Goal: Information Seeking & Learning: Check status

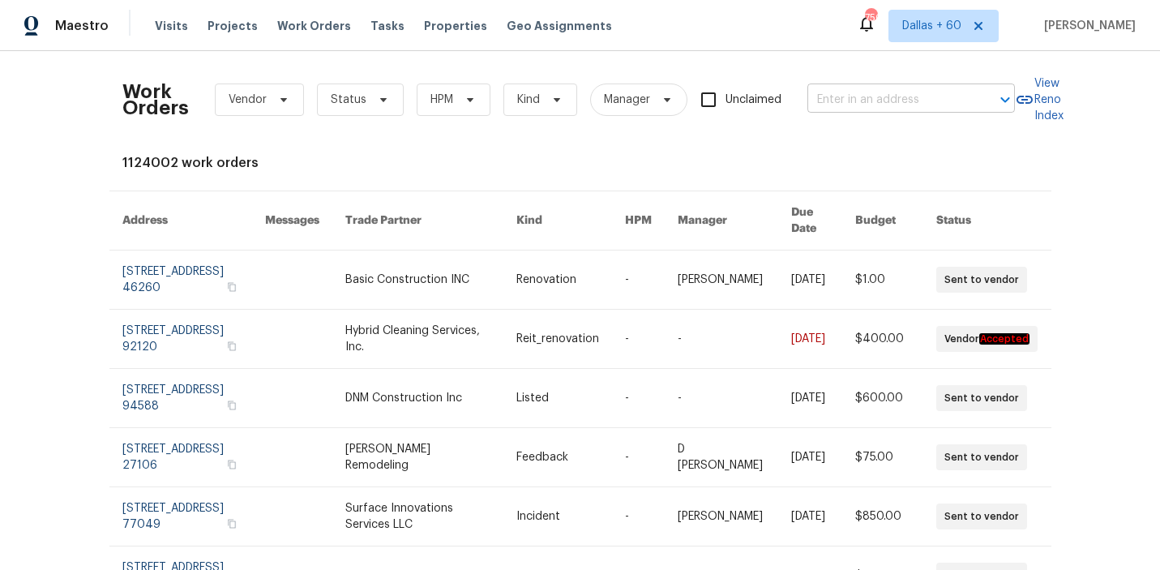
click at [893, 101] on input "text" at bounding box center [889, 100] width 162 height 25
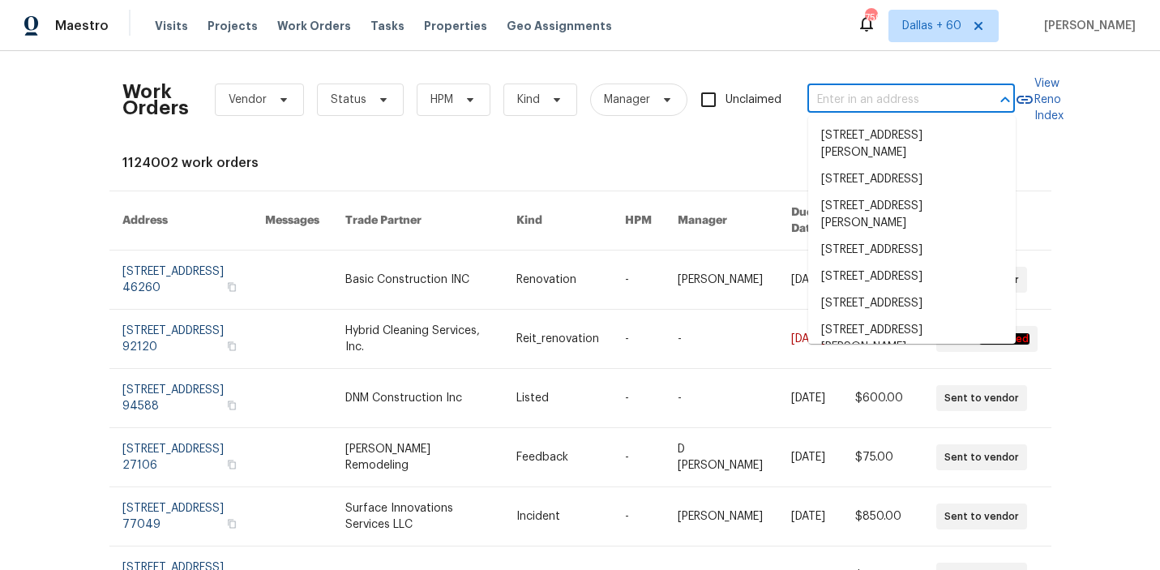
paste input "[STREET_ADDRESS][PERSON_NAME]"
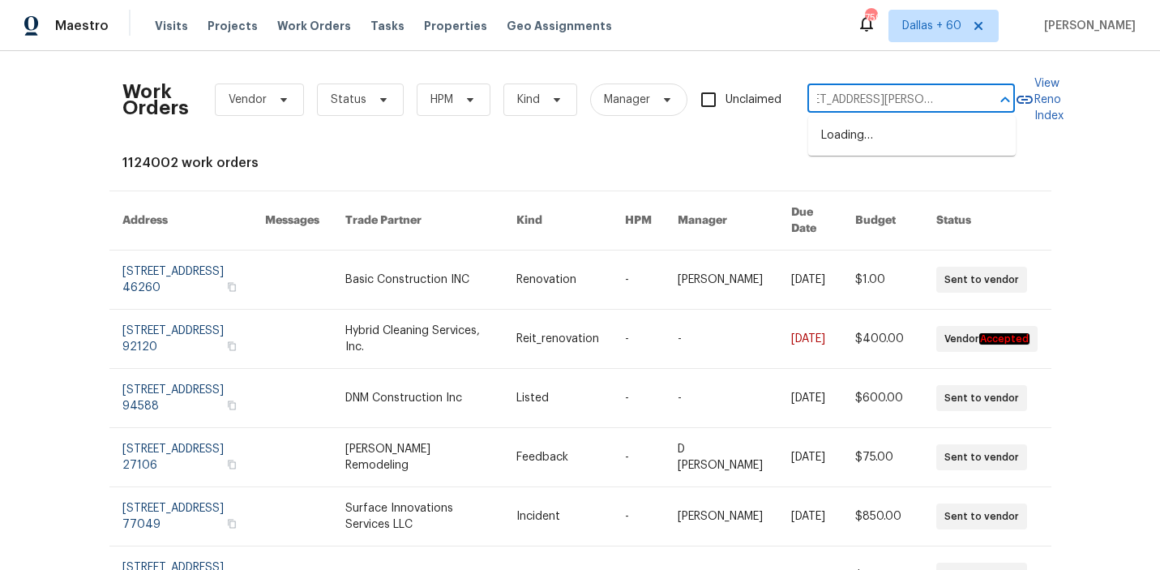
type input "[STREET_ADDRESS][PERSON_NAME]"
click at [945, 158] on li "[STREET_ADDRESS][PERSON_NAME]" at bounding box center [912, 144] width 208 height 44
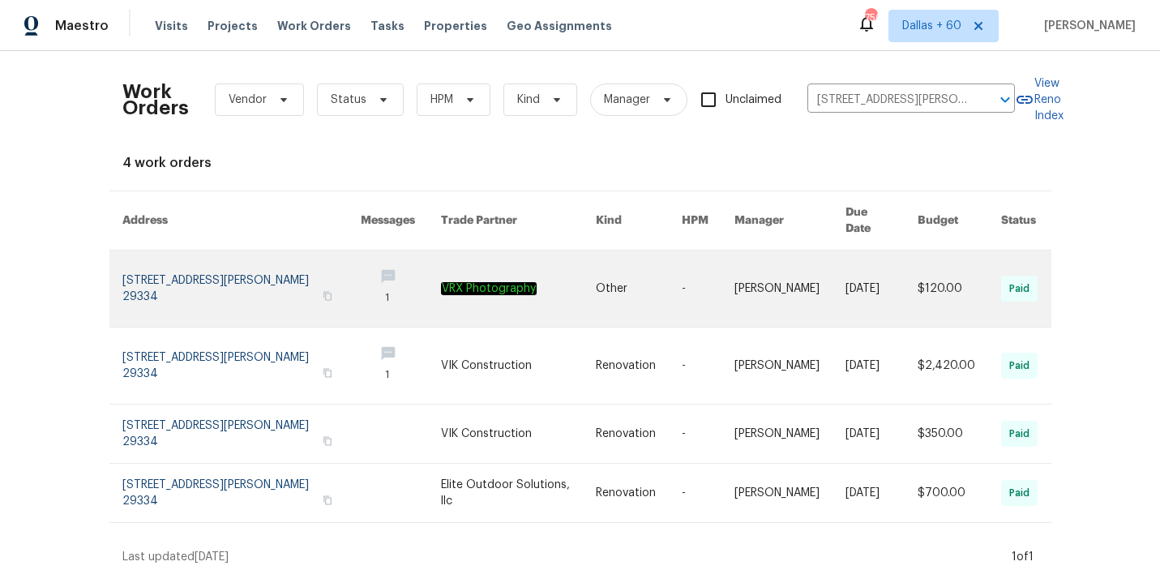
click at [583, 272] on td "Other" at bounding box center [626, 289] width 86 height 77
click at [535, 268] on link at bounding box center [518, 289] width 155 height 76
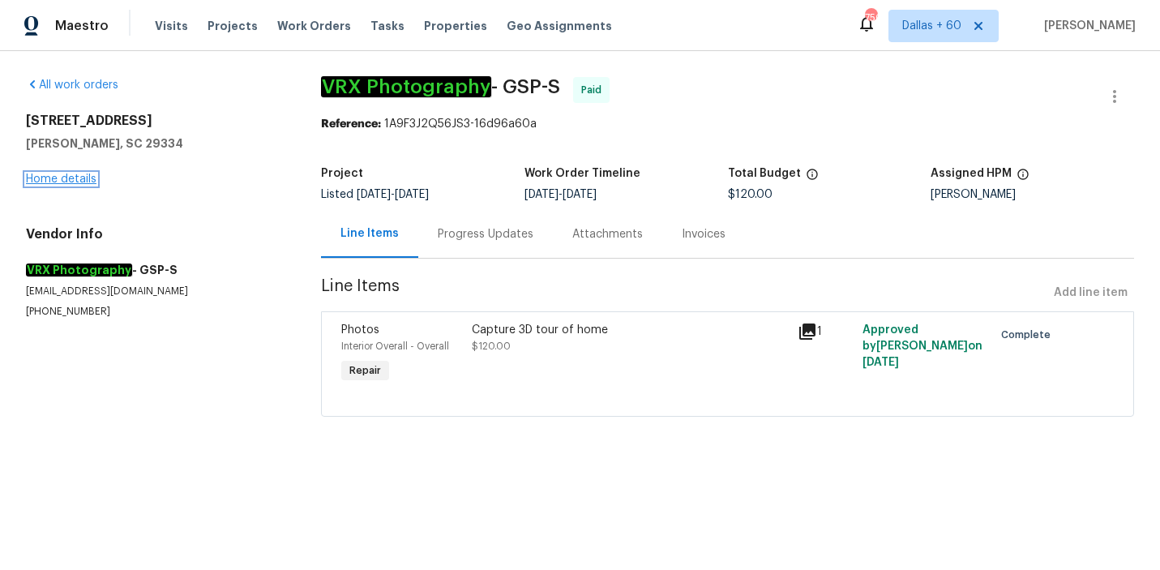
click at [51, 178] on link "Home details" at bounding box center [61, 179] width 71 height 11
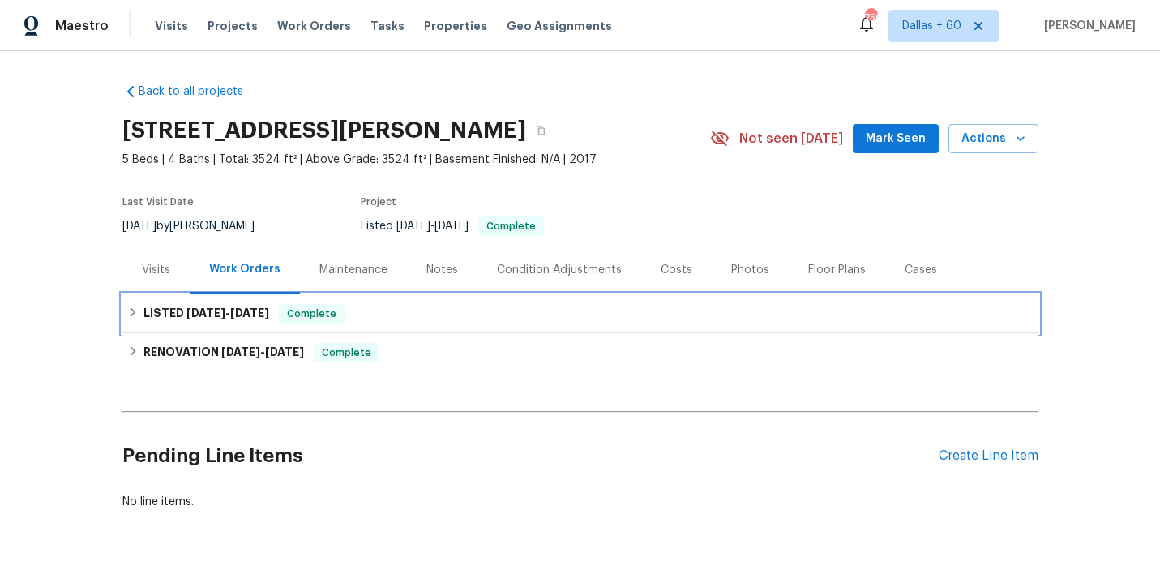
click at [493, 321] on div "LISTED 4/16/25 - 4/17/25 Complete" at bounding box center [580, 313] width 907 height 19
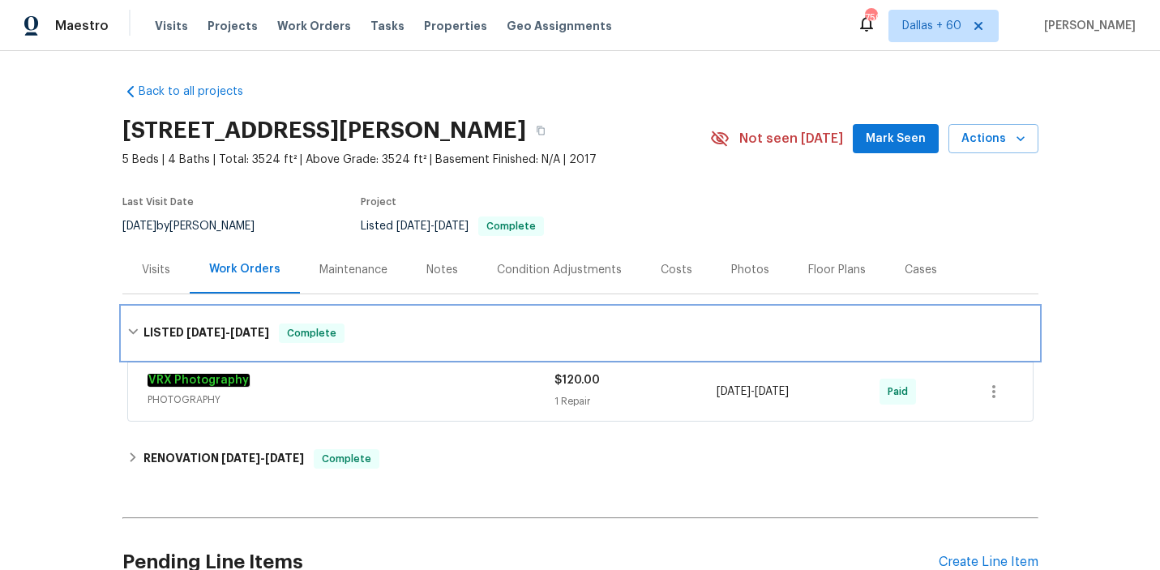
scroll to position [79, 0]
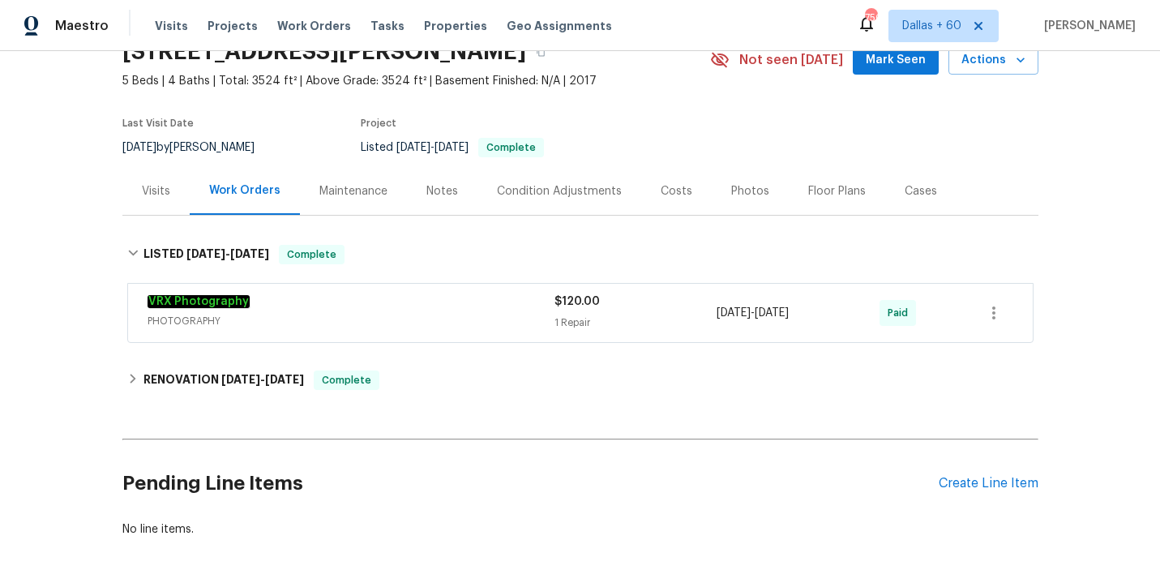
click at [493, 321] on span "PHOTOGRAPHY" at bounding box center [351, 321] width 407 height 16
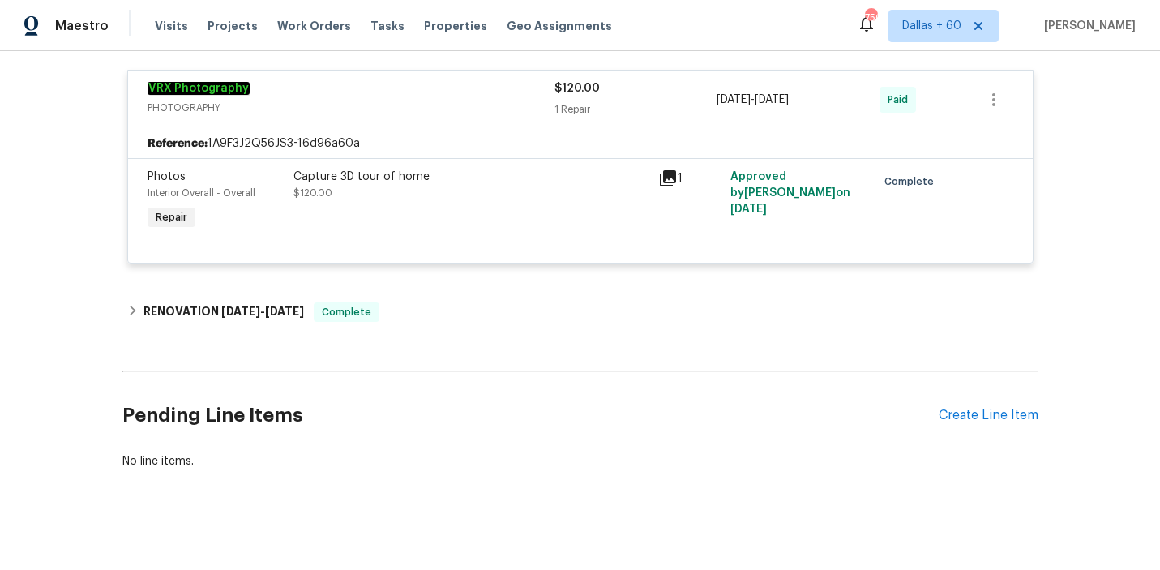
scroll to position [314, 0]
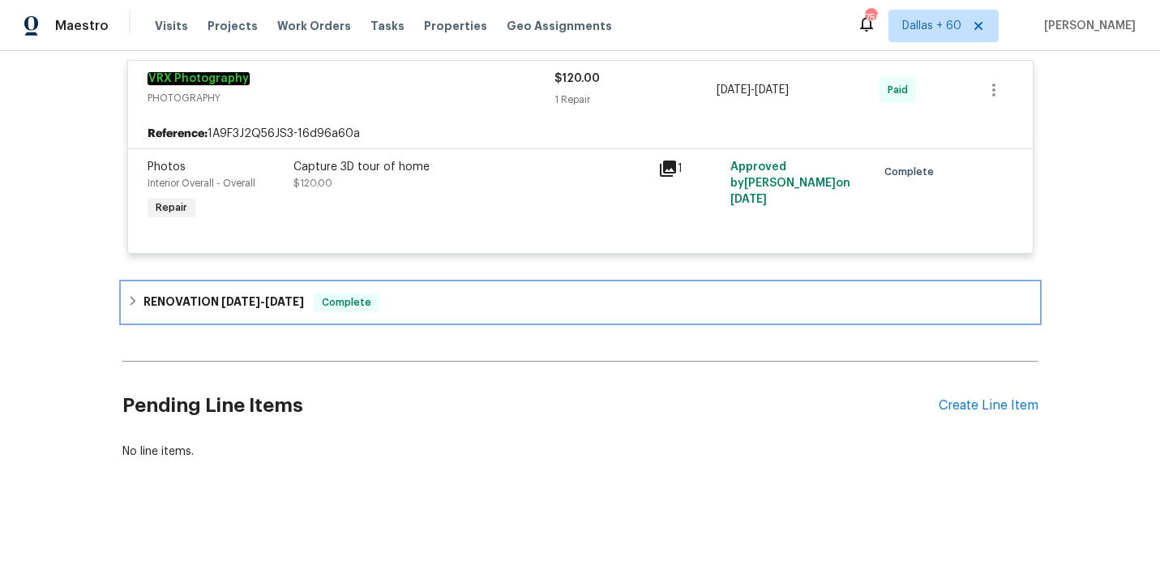
click at [474, 290] on div "RENOVATION 4/9/25 - 4/10/25 Complete" at bounding box center [580, 302] width 916 height 39
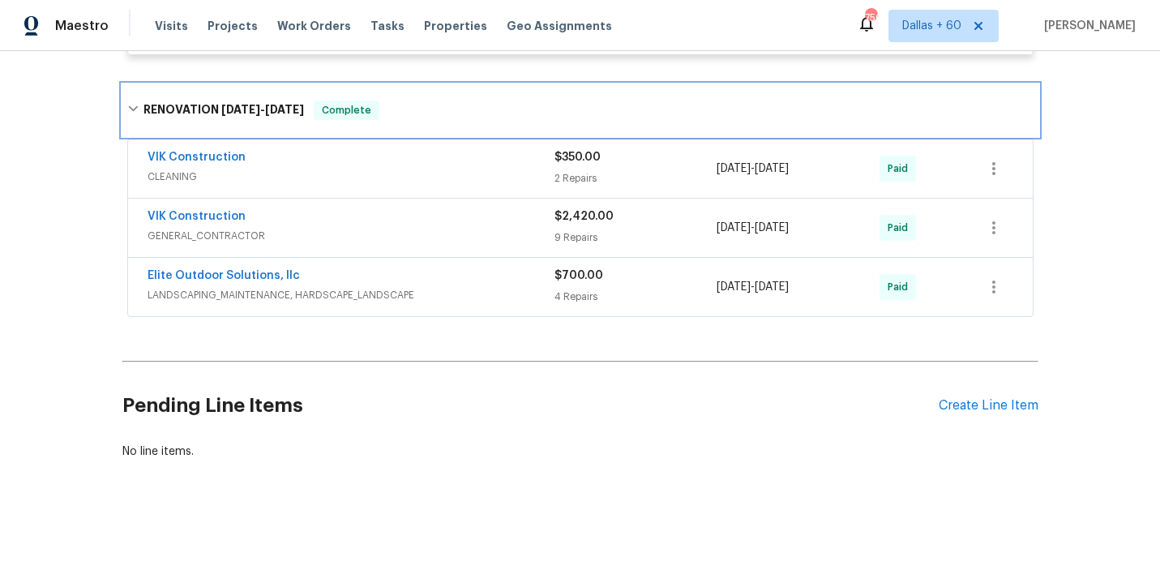
scroll to position [511, 0]
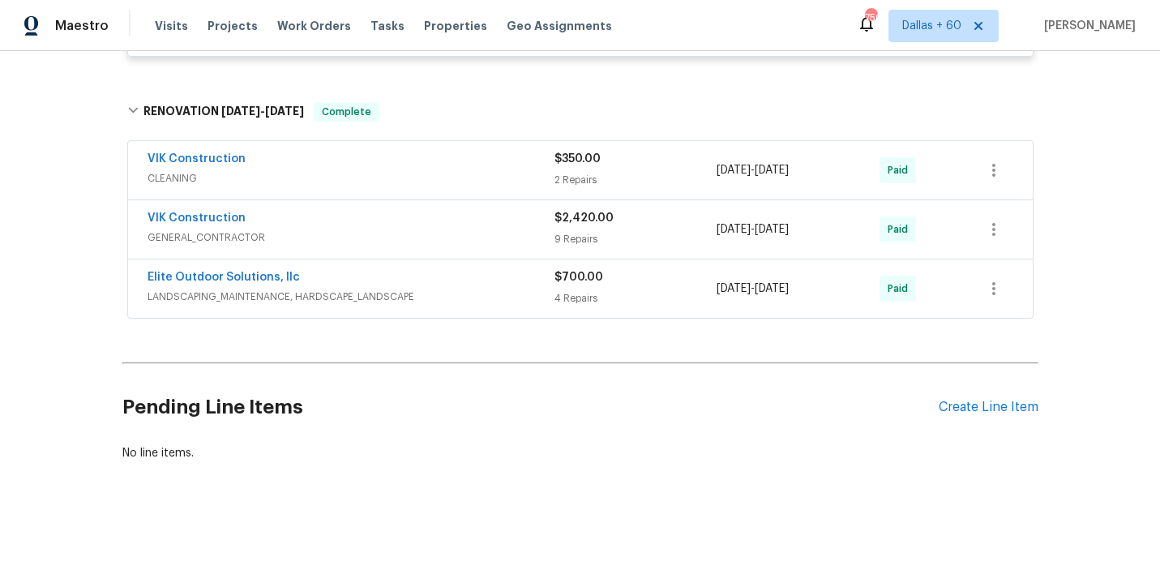
click at [499, 294] on span "LANDSCAPING_MAINTENANCE, HARDSCAPE_LANDSCAPE" at bounding box center [351, 297] width 407 height 16
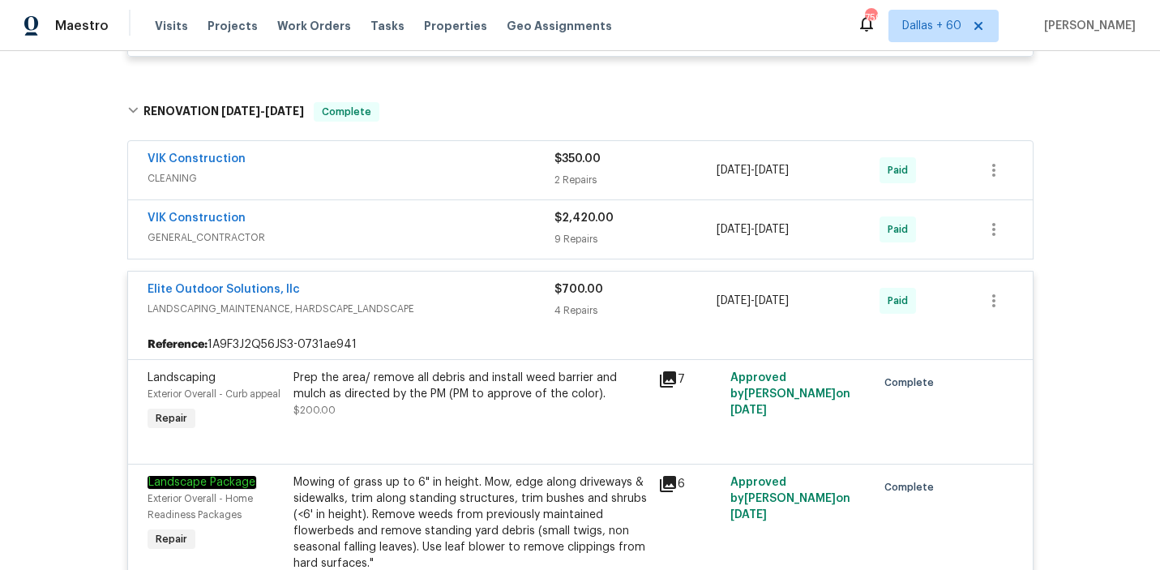
click at [470, 249] on div "VIK Construction GENERAL_CONTRACTOR $2,420.00 9 Repairs 4/9/2025 - 4/10/2025 Pa…" at bounding box center [580, 229] width 905 height 58
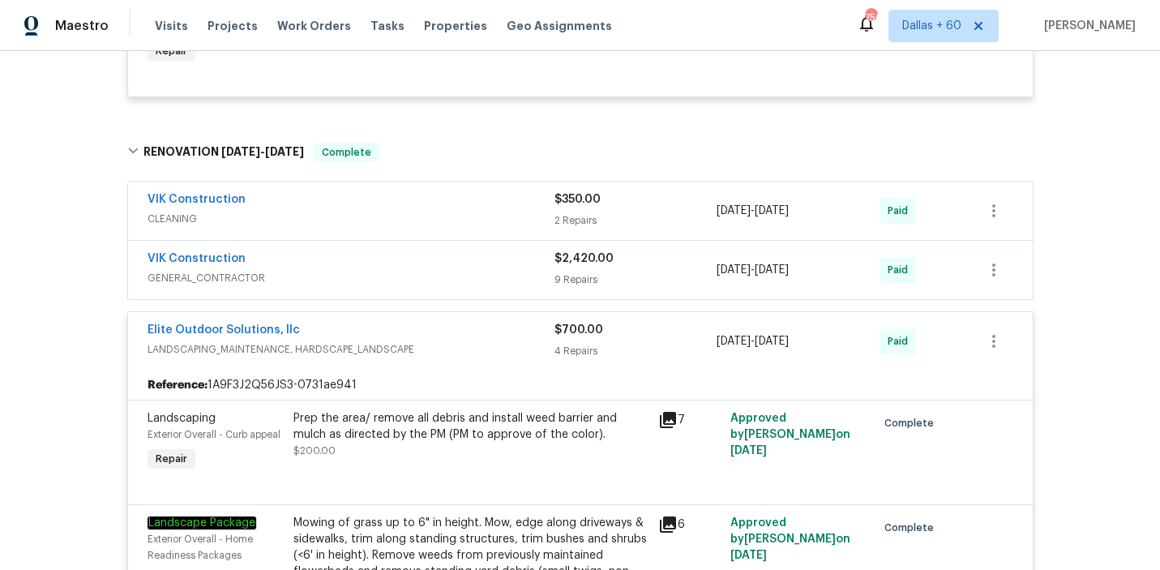
scroll to position [472, 0]
click at [470, 249] on div "VIK Construction" at bounding box center [351, 258] width 407 height 19
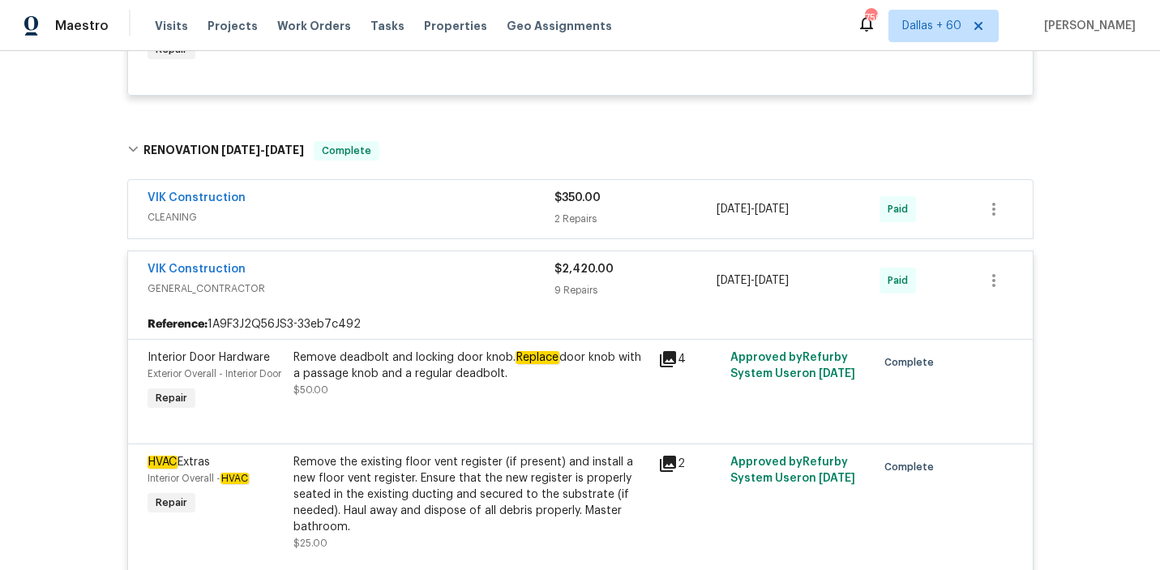
click at [462, 211] on span "CLEANING" at bounding box center [351, 217] width 407 height 16
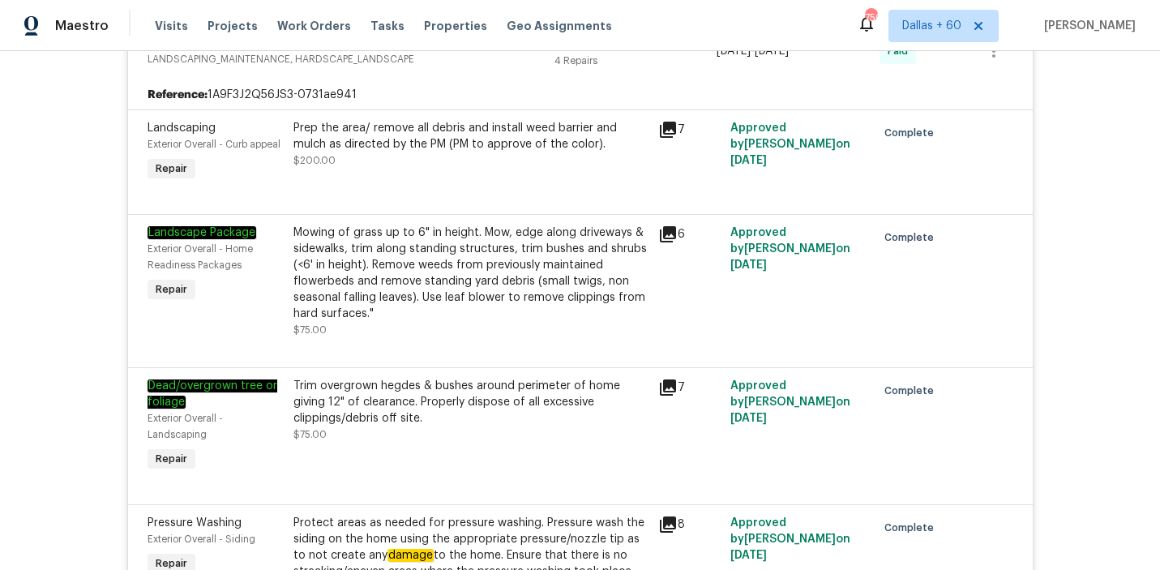
scroll to position [3121, 0]
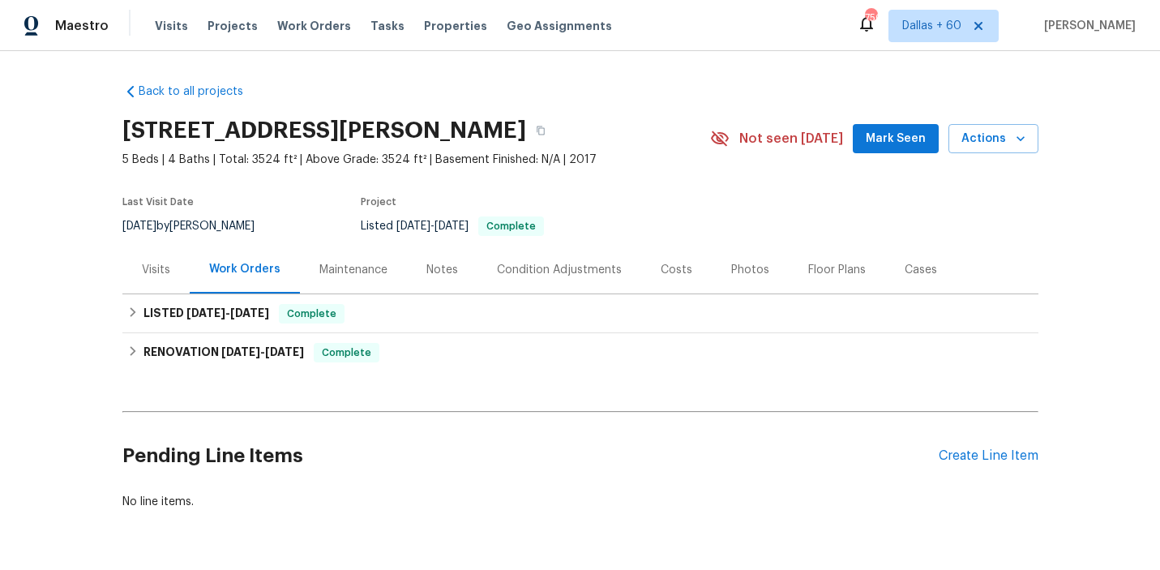
click at [168, 268] on div "Visits" at bounding box center [156, 270] width 28 height 16
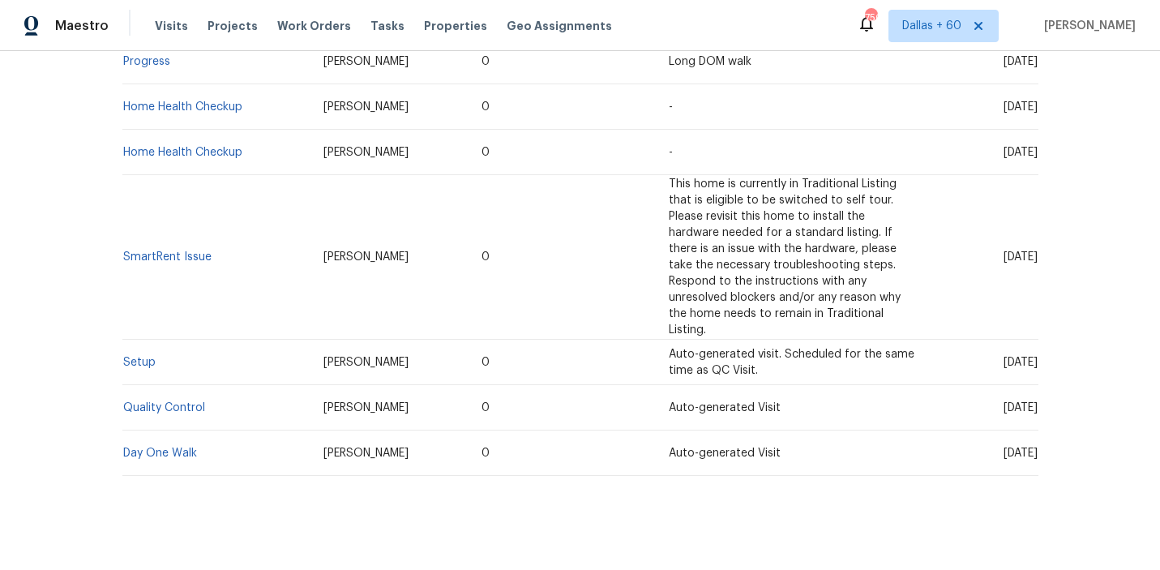
scroll to position [420, 0]
click at [182, 449] on link "Day One Walk" at bounding box center [160, 454] width 74 height 11
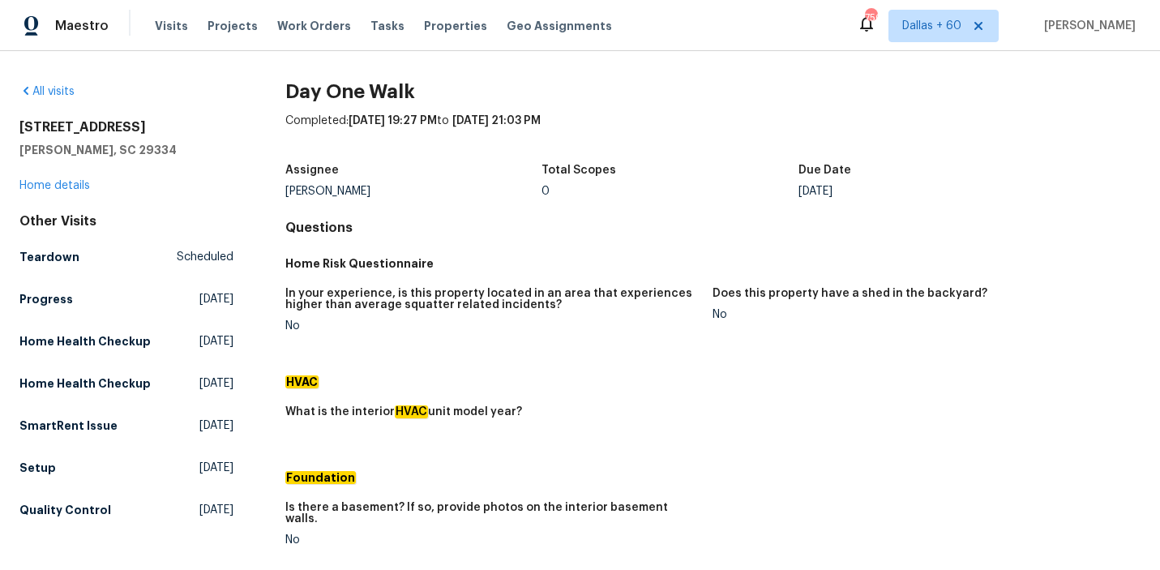
scroll to position [763, 0]
